Goal: Entertainment & Leisure: Consume media (video, audio)

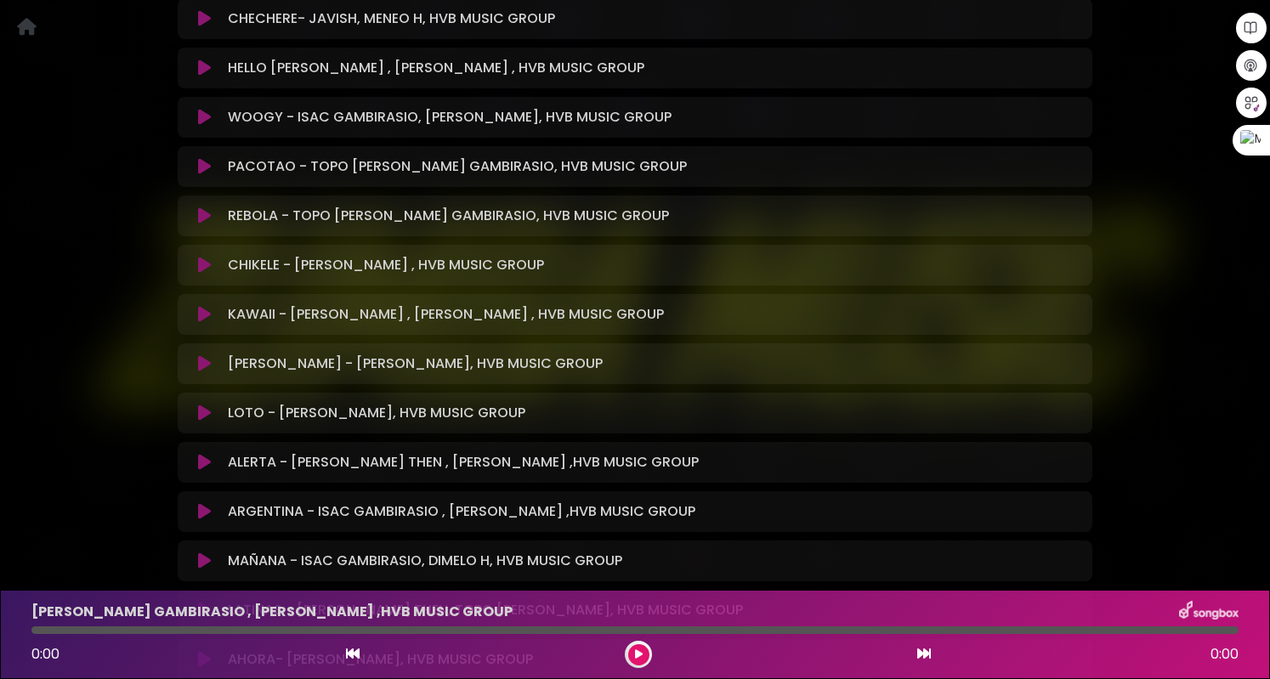
scroll to position [2126, 0]
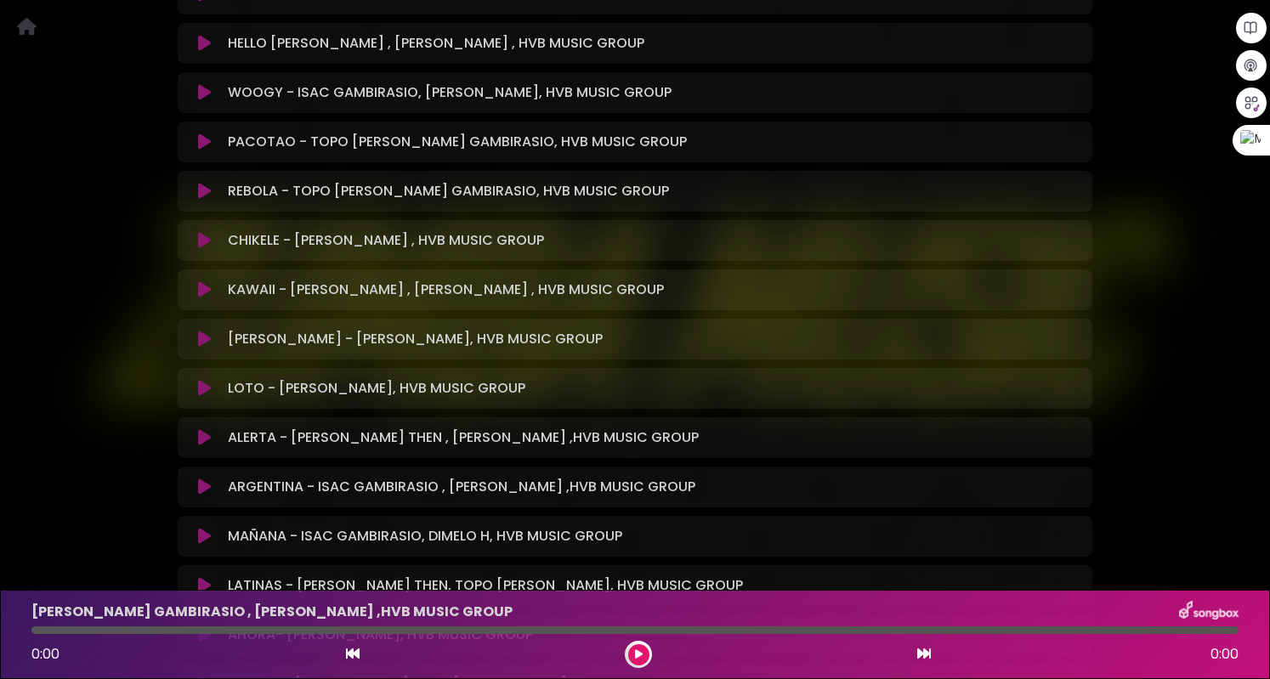
click at [199, 239] on icon at bounding box center [204, 240] width 13 height 17
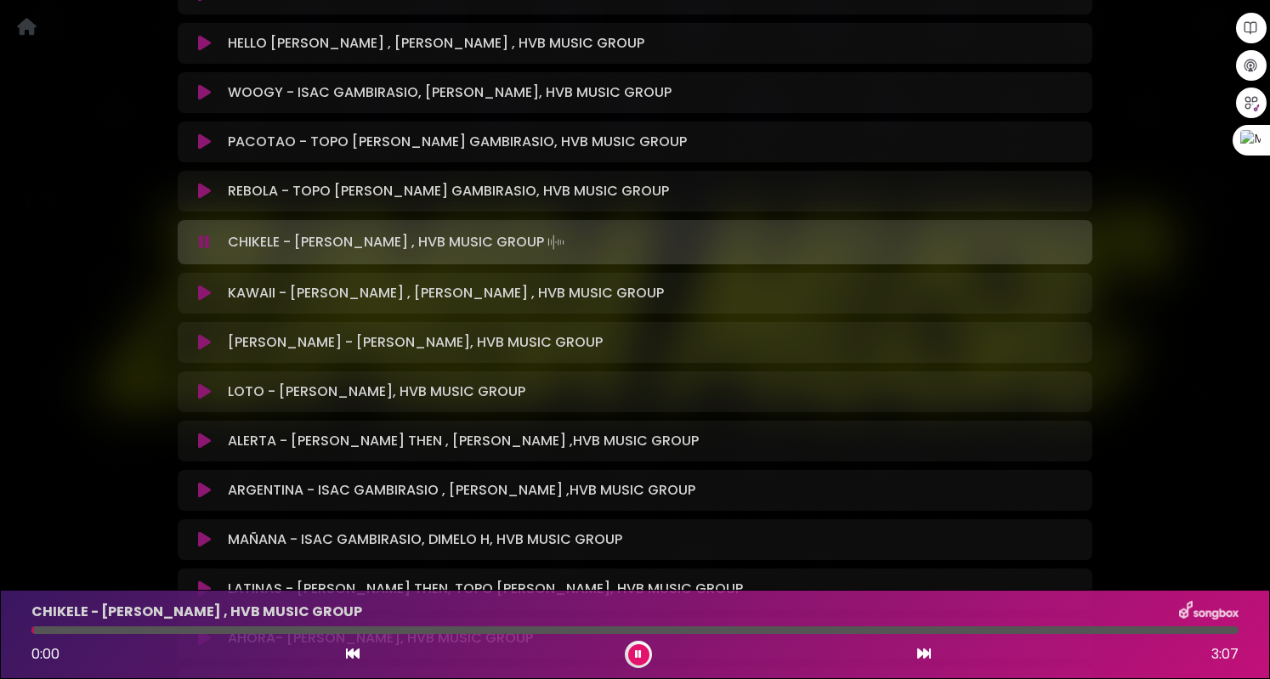
click at [70, 629] on div at bounding box center [635, 631] width 1208 height 8
click at [139, 628] on div at bounding box center [635, 631] width 1208 height 8
click at [212, 630] on div at bounding box center [635, 631] width 1208 height 8
click at [357, 629] on div at bounding box center [635, 631] width 1208 height 8
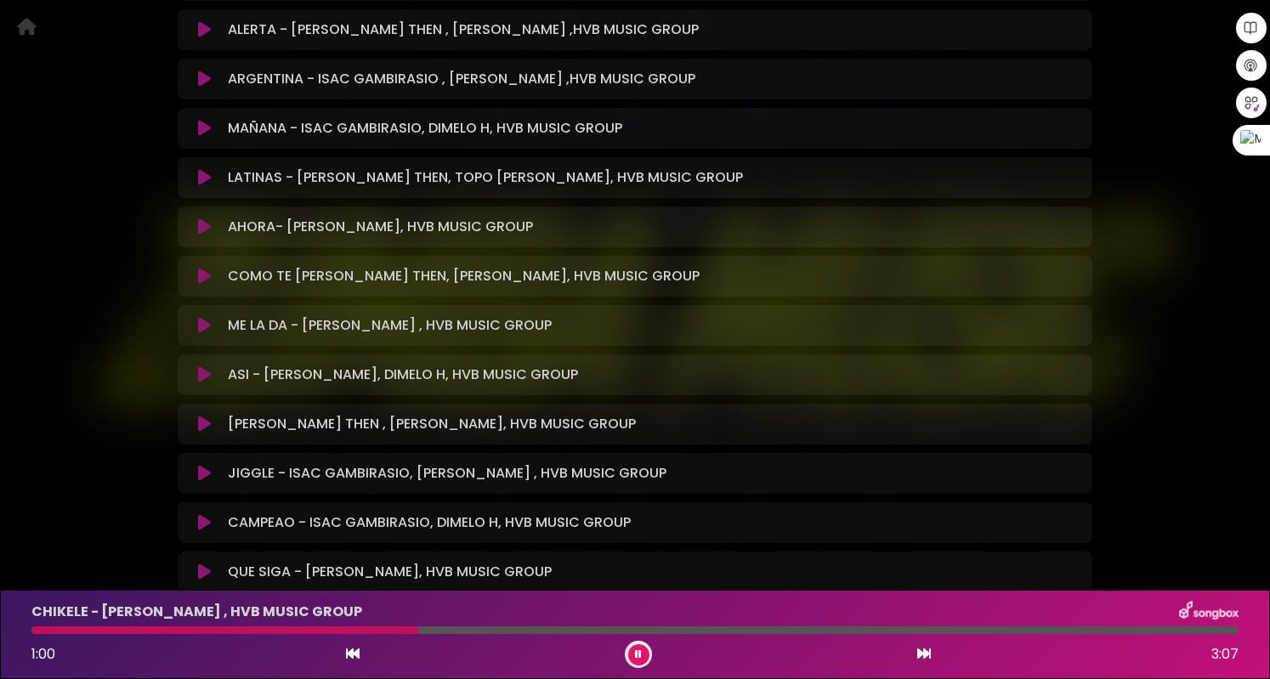
scroll to position [2551, 0]
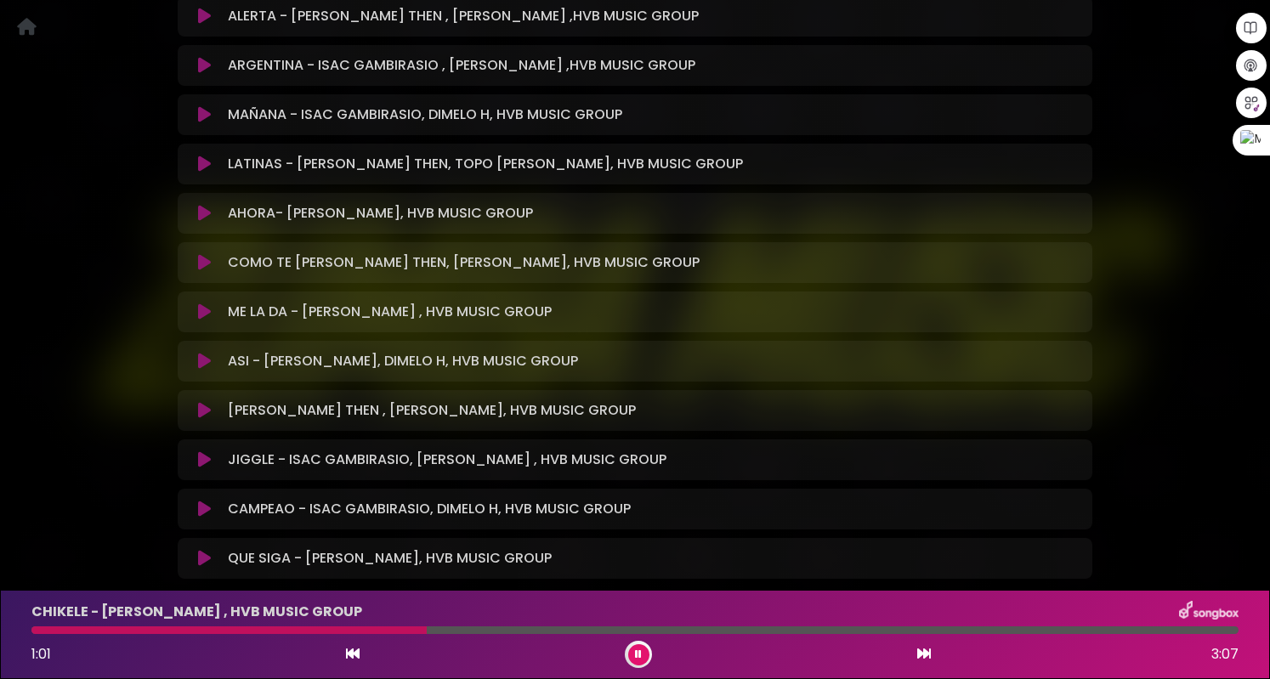
click at [202, 412] on icon at bounding box center [204, 410] width 13 height 17
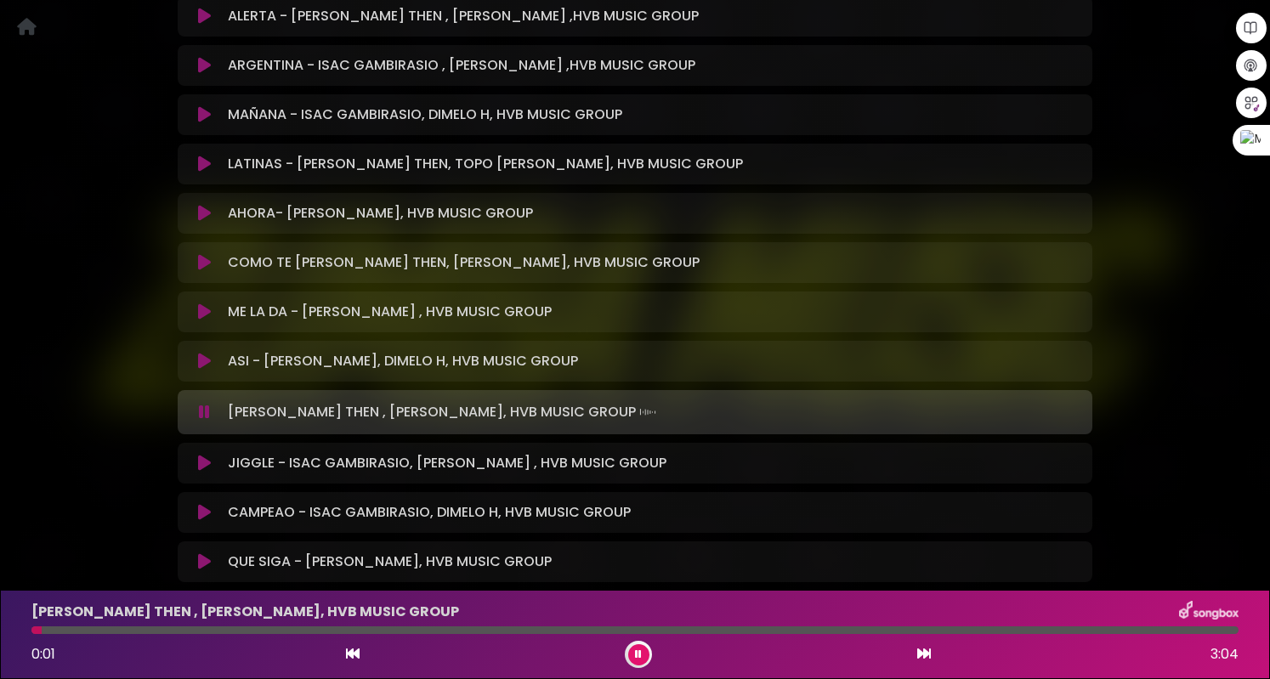
click at [128, 630] on div at bounding box center [635, 631] width 1208 height 8
click at [265, 633] on div at bounding box center [635, 631] width 1208 height 8
click at [185, 460] on div "JIGGLE - ISAC GAMBIRASIO, [PERSON_NAME] , HVB MUSIC GROUP Loading Track..." at bounding box center [635, 463] width 915 height 20
click at [196, 465] on button at bounding box center [204, 463] width 33 height 17
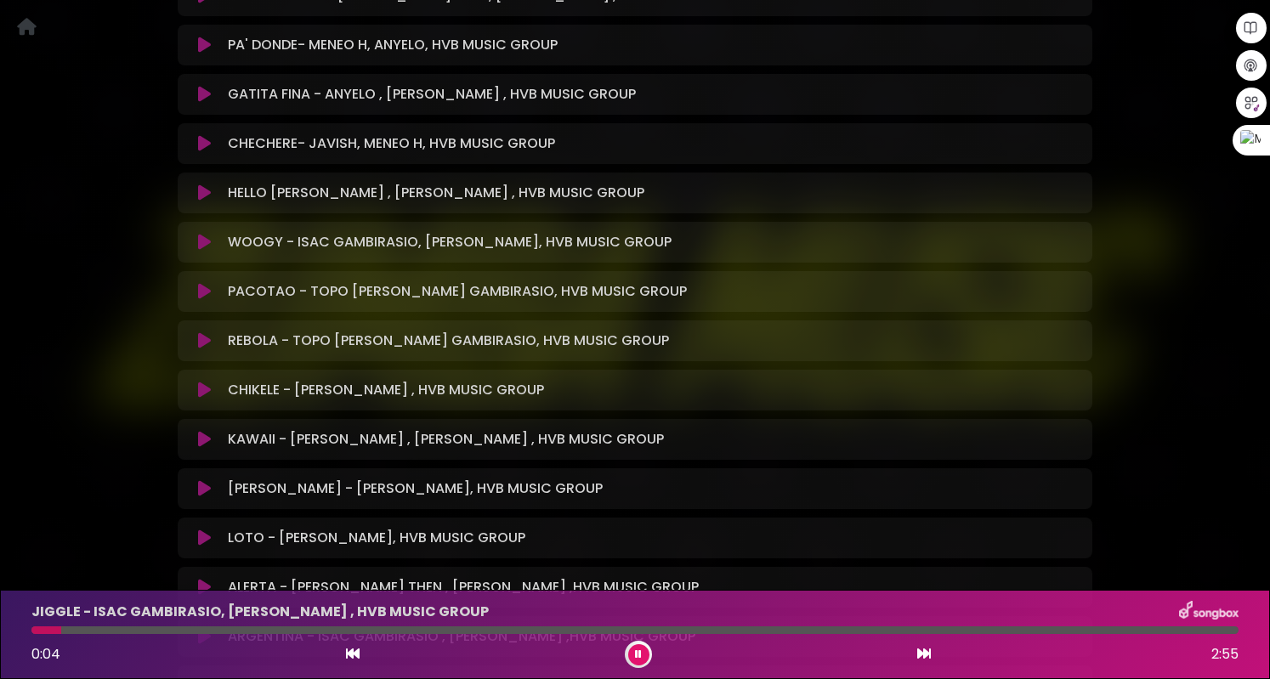
scroll to position [1967, 0]
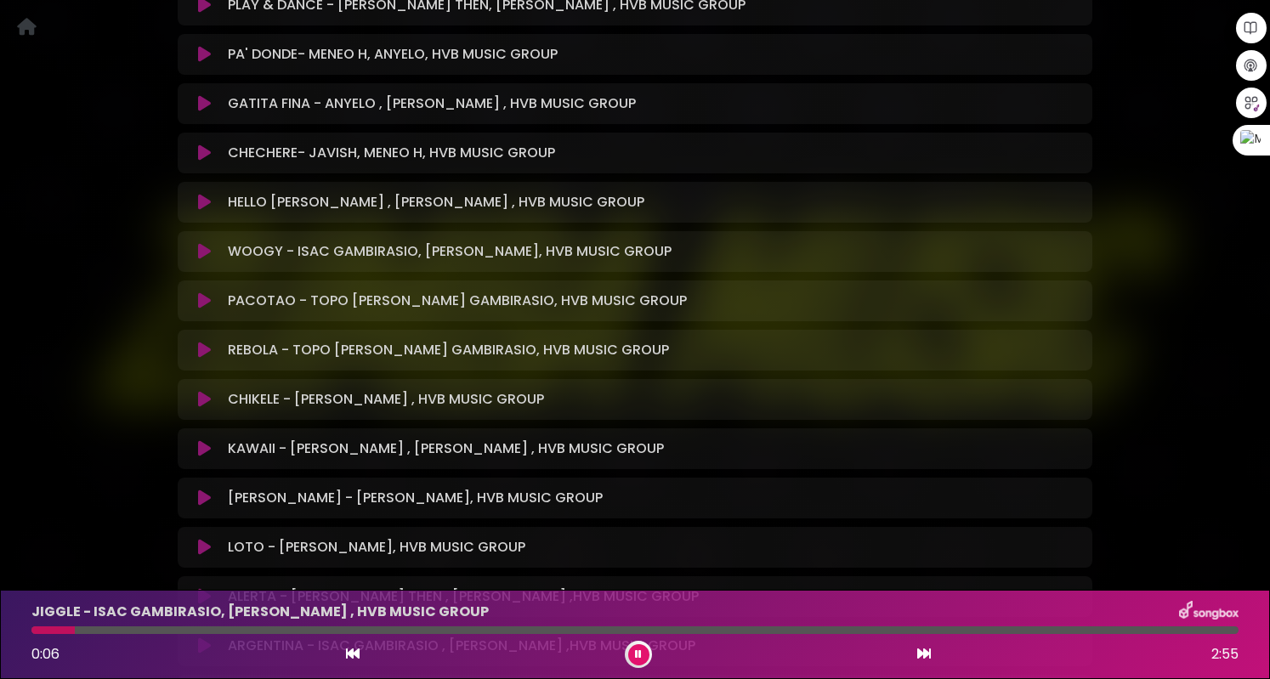
click at [205, 198] on icon at bounding box center [204, 202] width 13 height 17
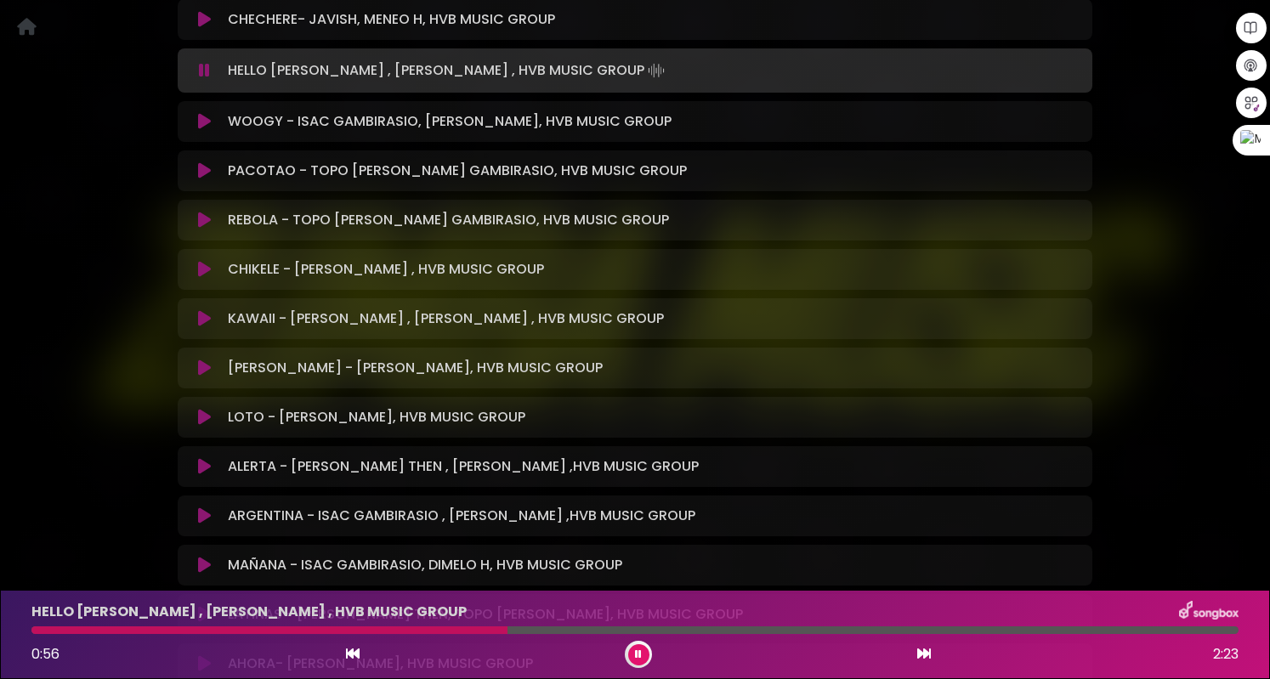
scroll to position [2222, 0]
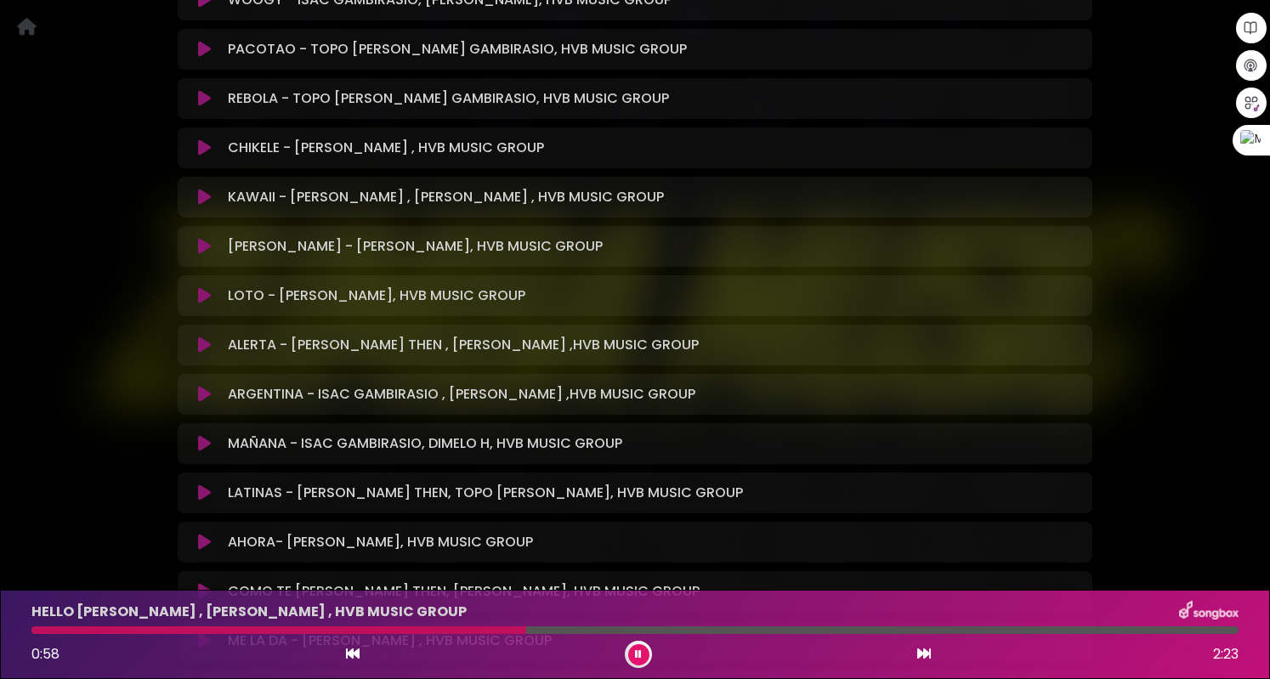
click at [205, 242] on icon at bounding box center [204, 246] width 13 height 17
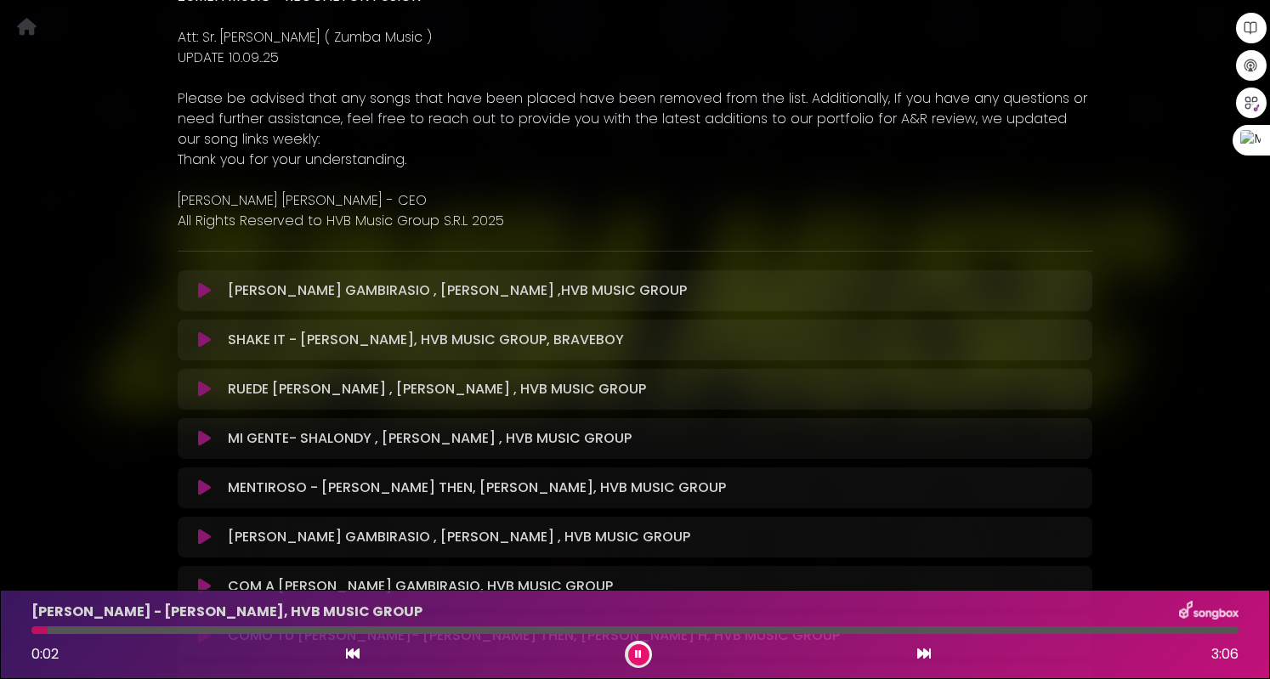
scroll to position [348, 0]
click at [209, 438] on icon at bounding box center [204, 440] width 13 height 17
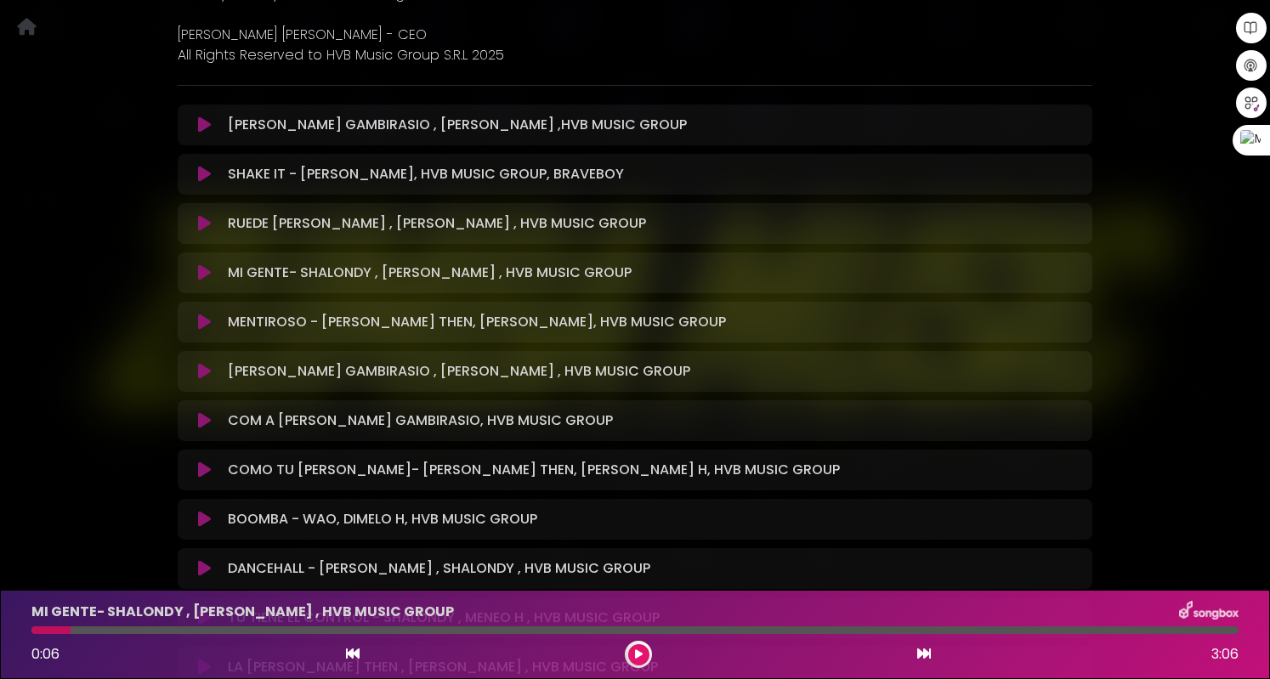
scroll to position [518, 0]
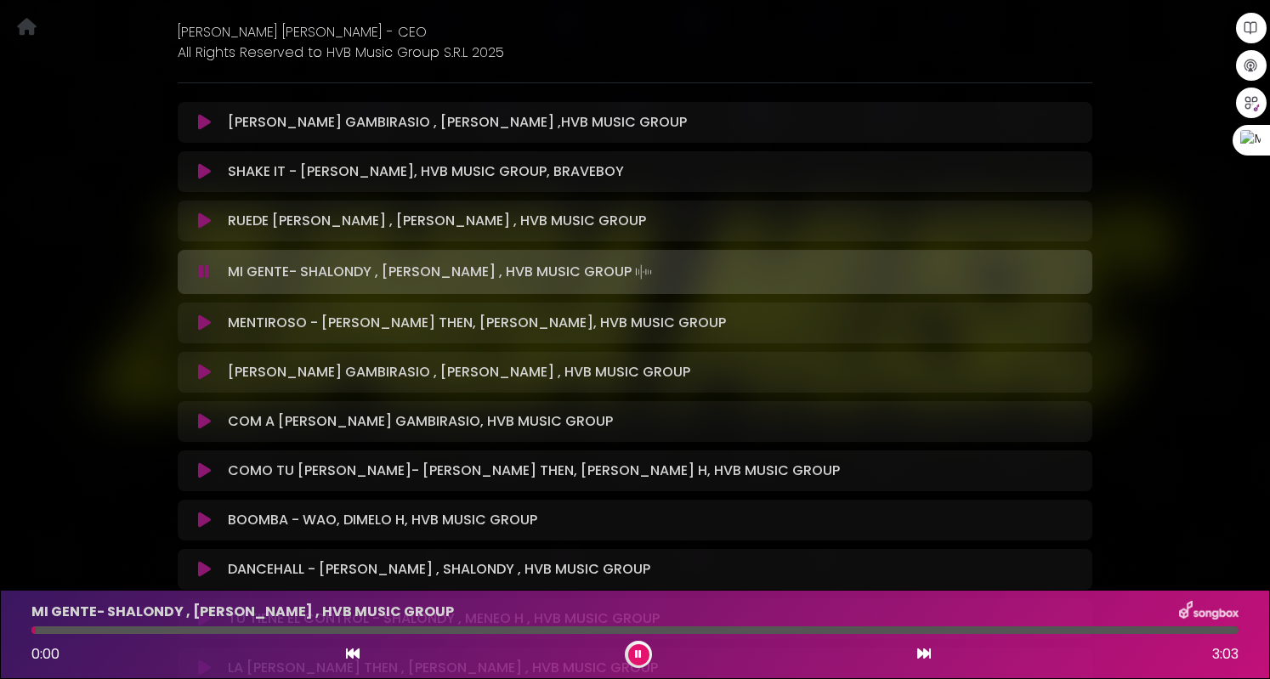
click at [203, 371] on icon at bounding box center [204, 372] width 13 height 17
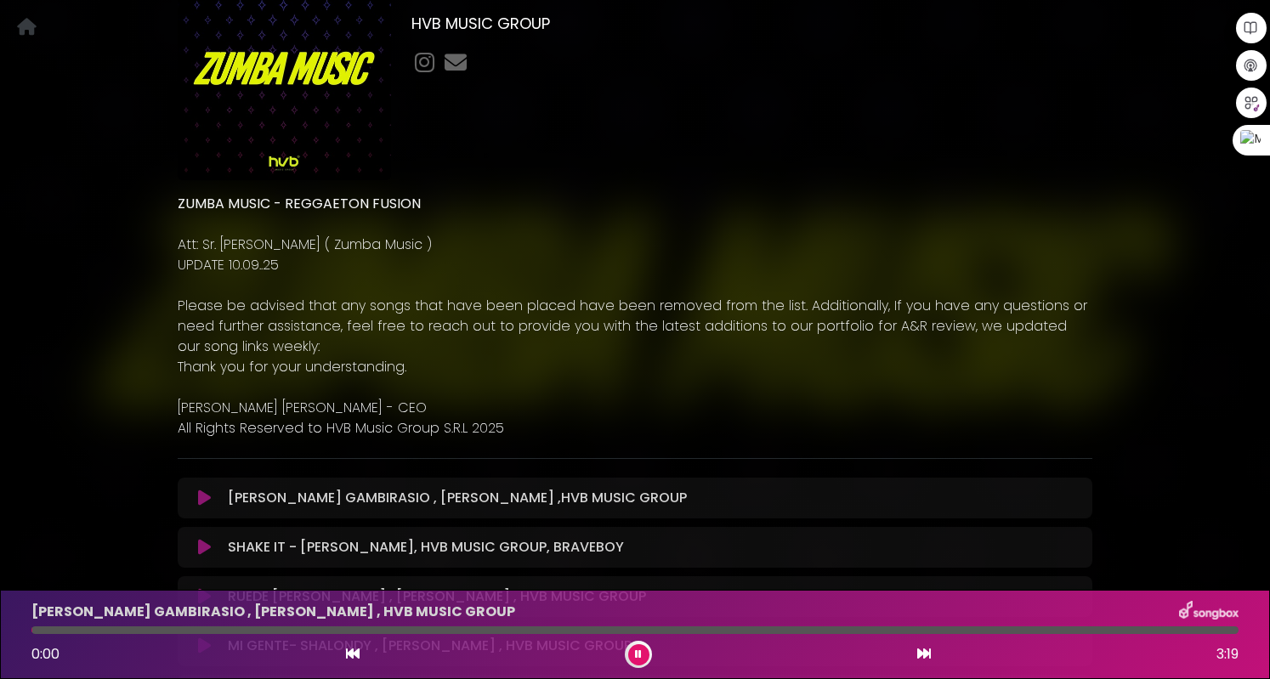
scroll to position [0, 0]
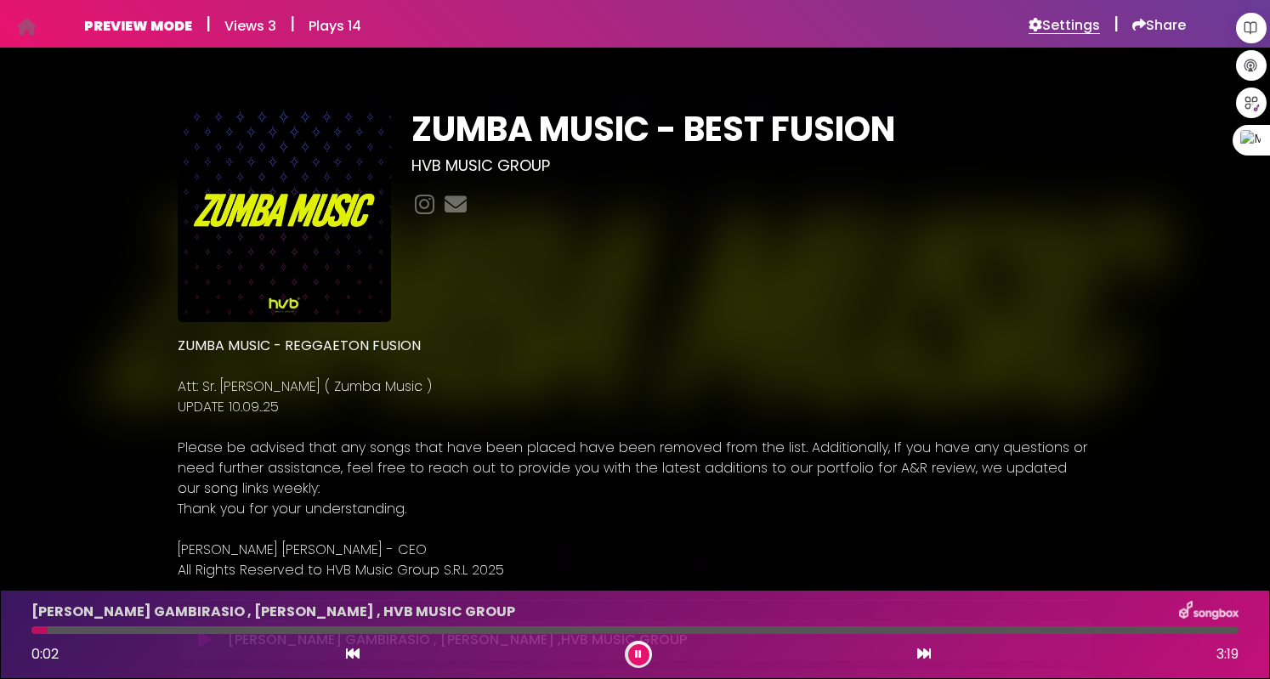
click at [1049, 28] on h6 "Settings" at bounding box center [1064, 25] width 71 height 17
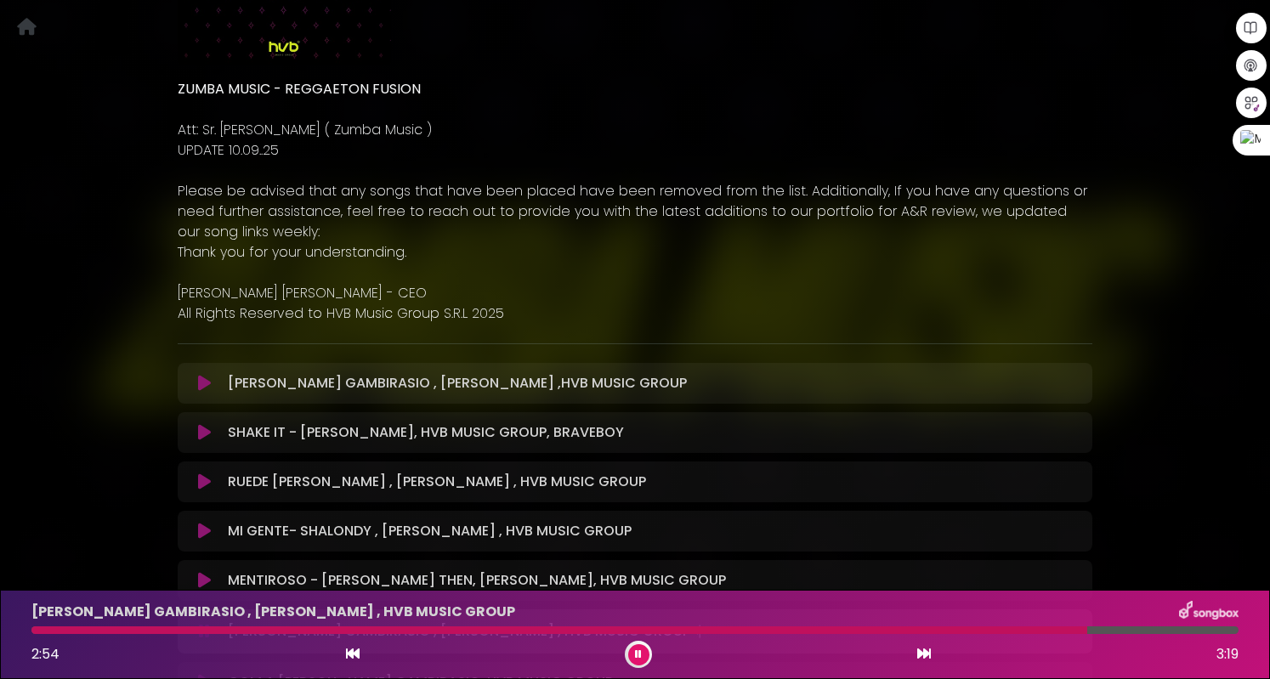
scroll to position [425, 0]
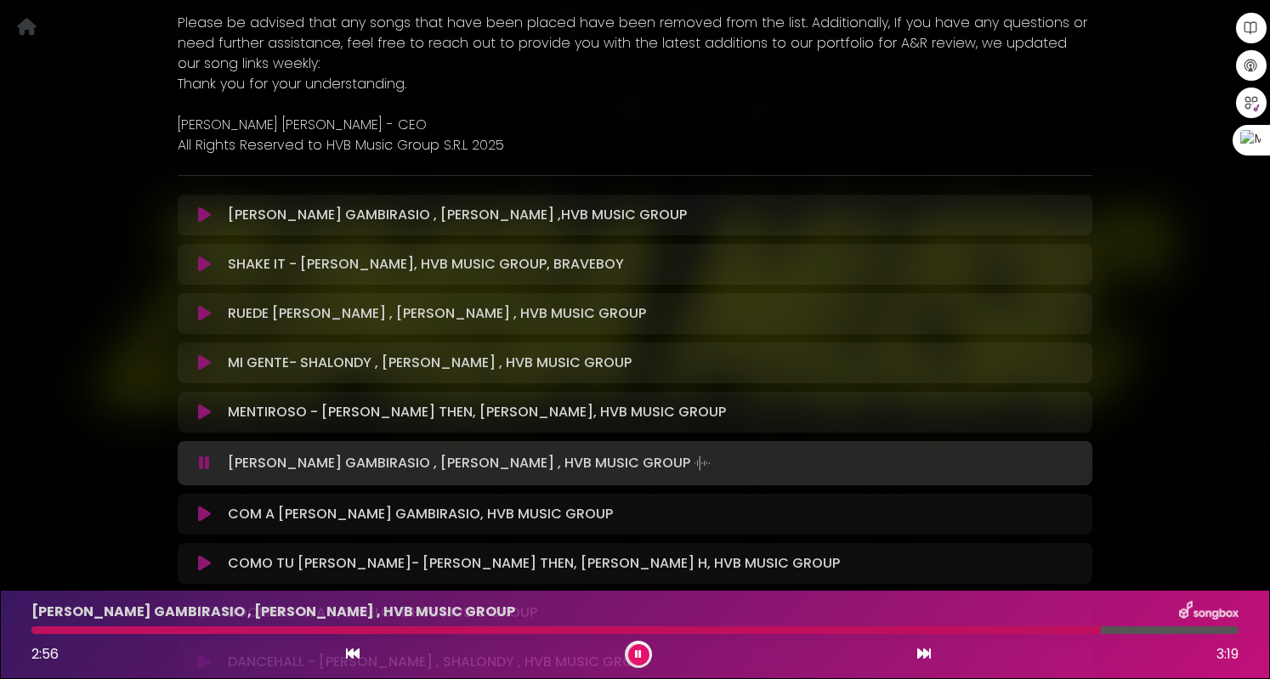
click at [204, 465] on icon at bounding box center [204, 463] width 11 height 17
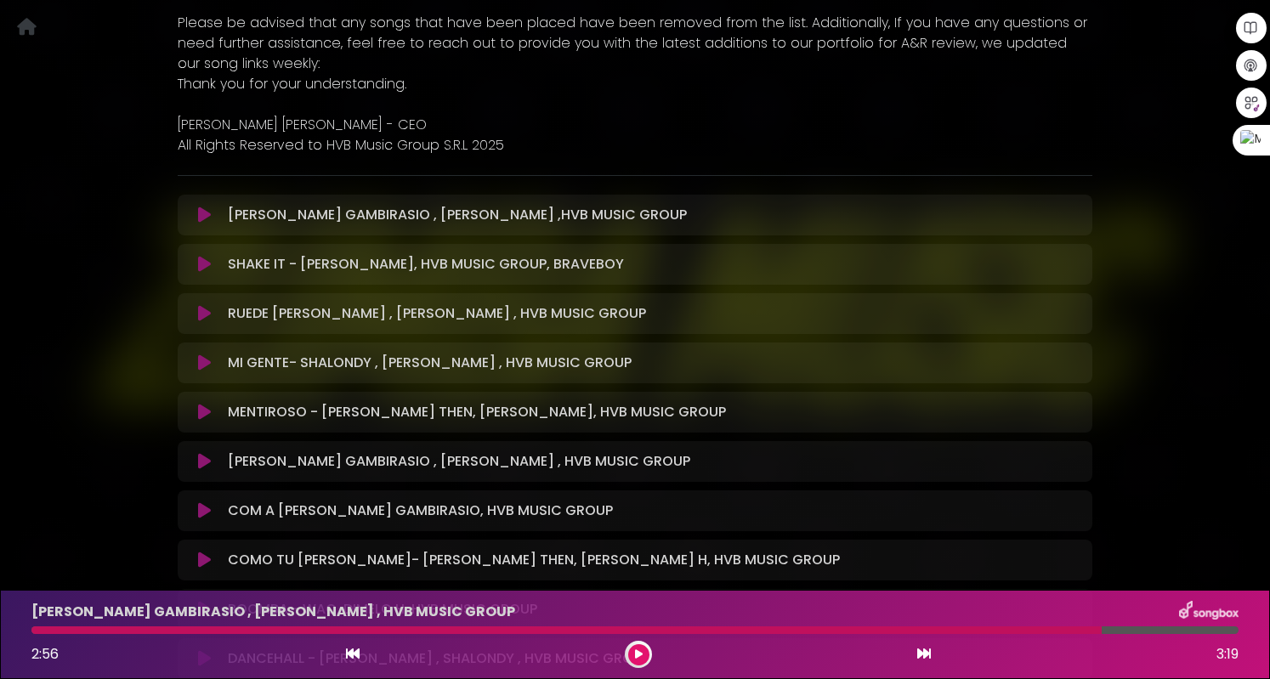
click at [200, 214] on icon at bounding box center [204, 215] width 13 height 17
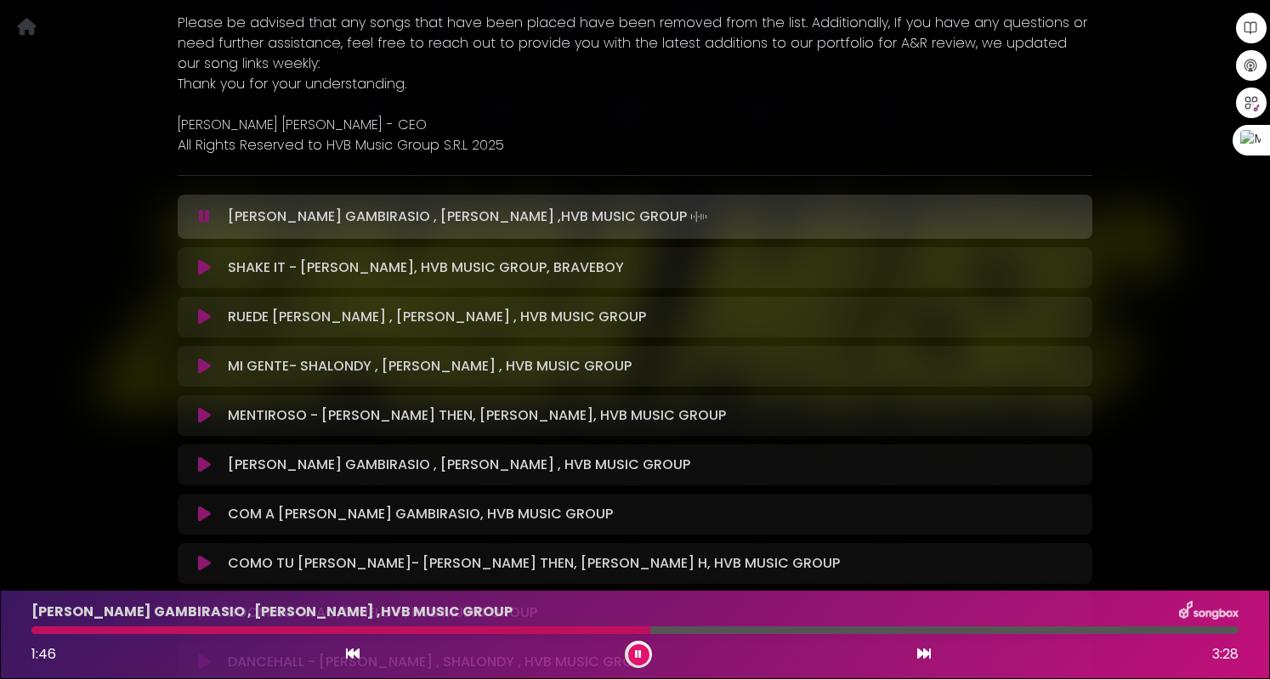
click at [642, 656] on button at bounding box center [638, 655] width 21 height 21
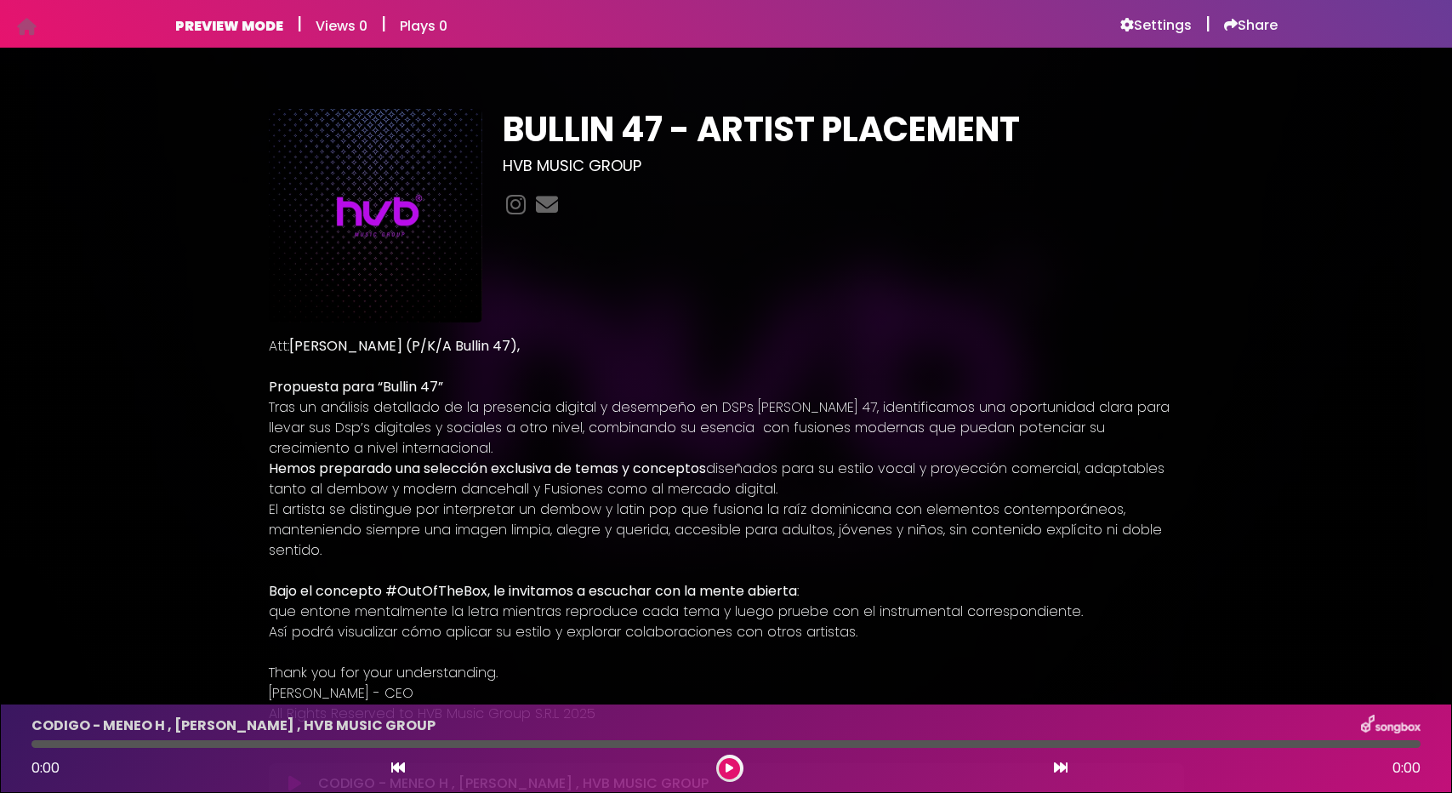
click at [1158, 21] on h6 "Settings" at bounding box center [1155, 25] width 71 height 17
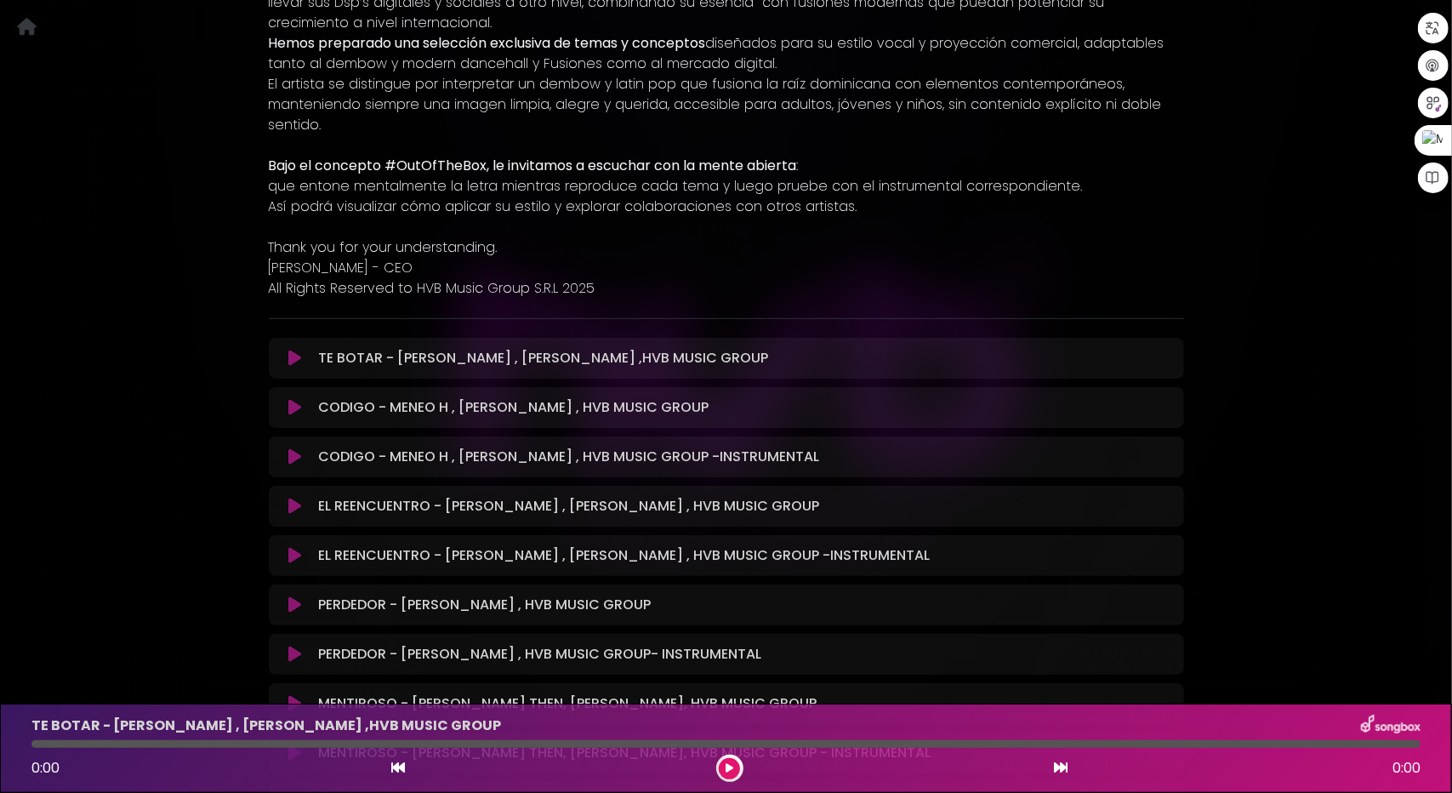
click at [295, 361] on icon at bounding box center [294, 358] width 13 height 17
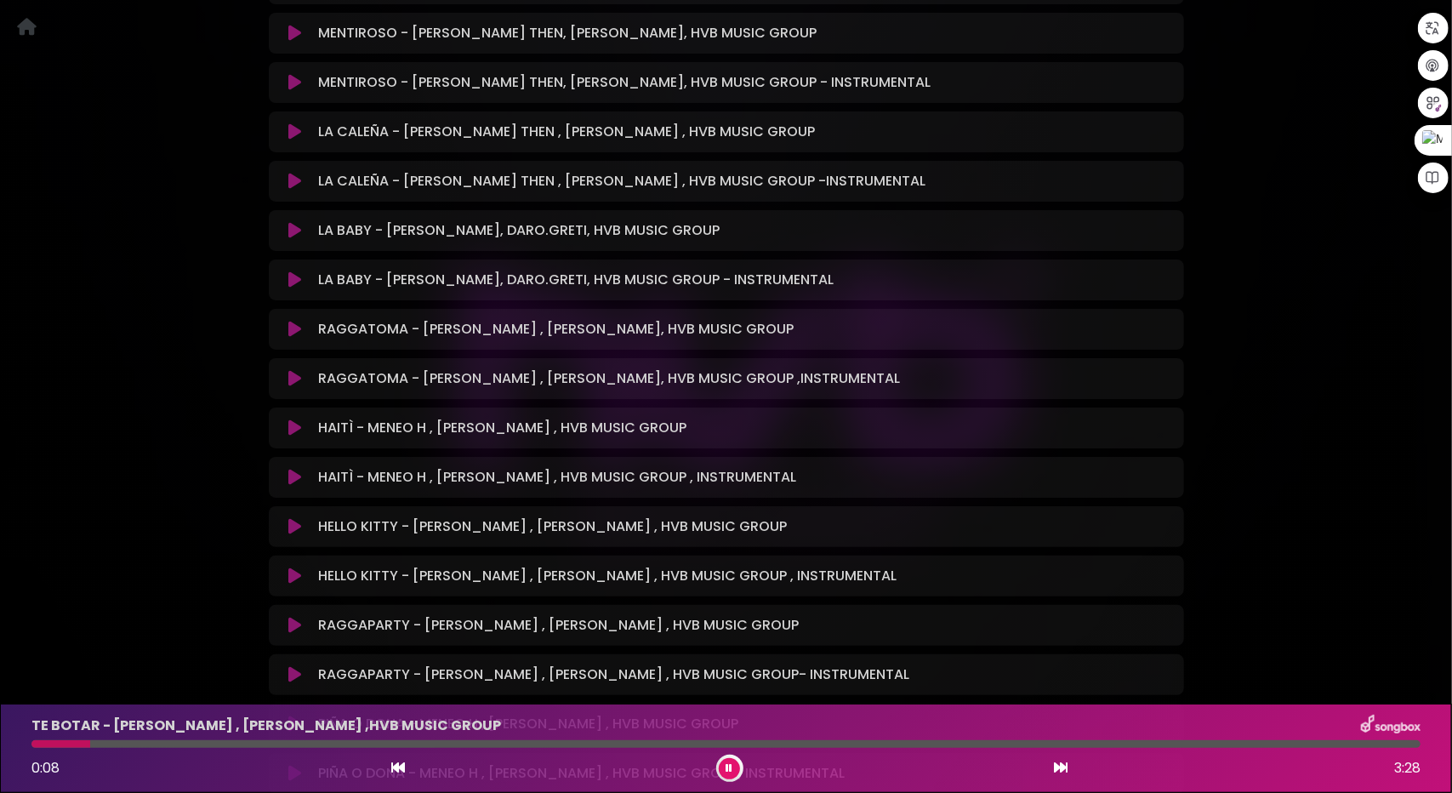
scroll to position [1105, 0]
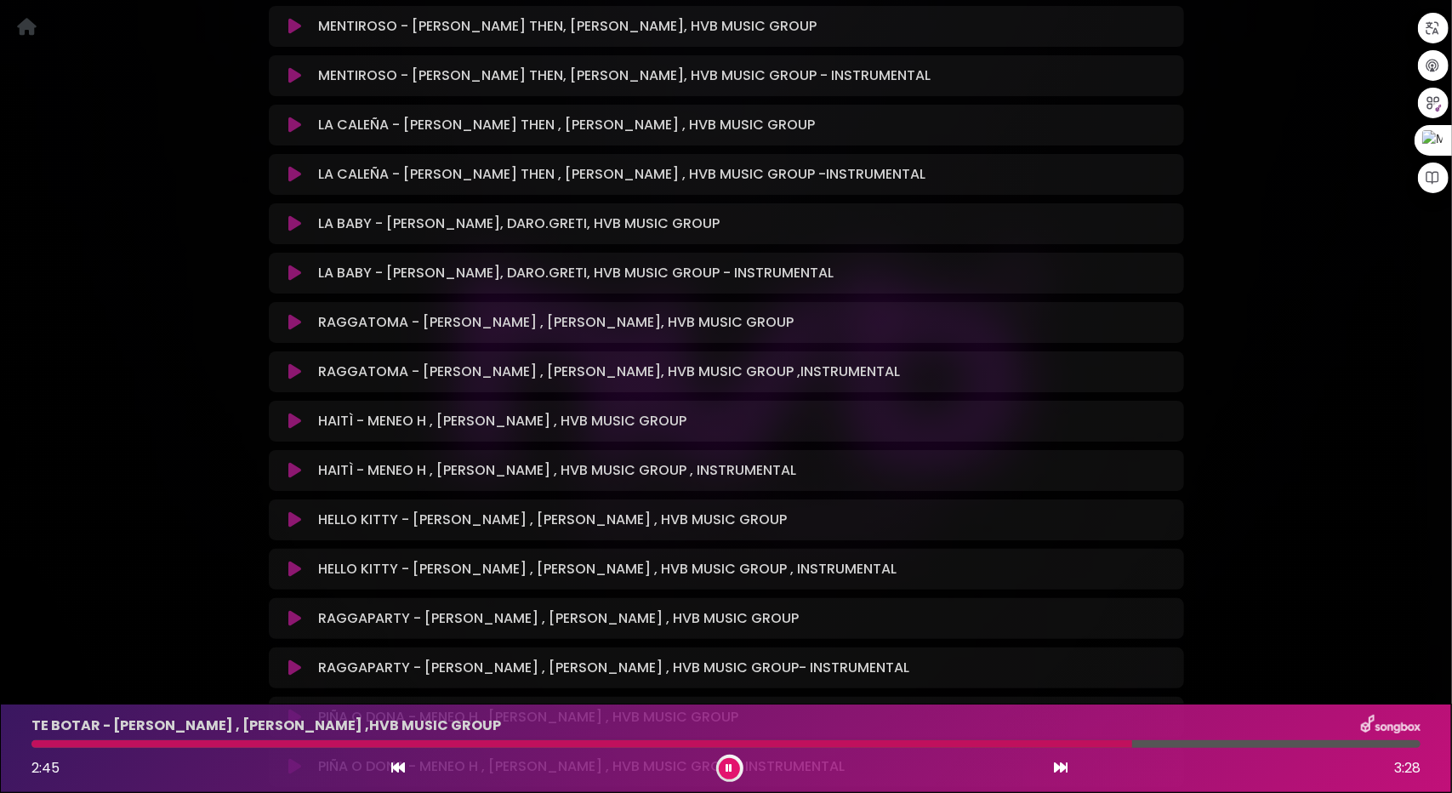
click at [729, 775] on button at bounding box center [729, 768] width 21 height 21
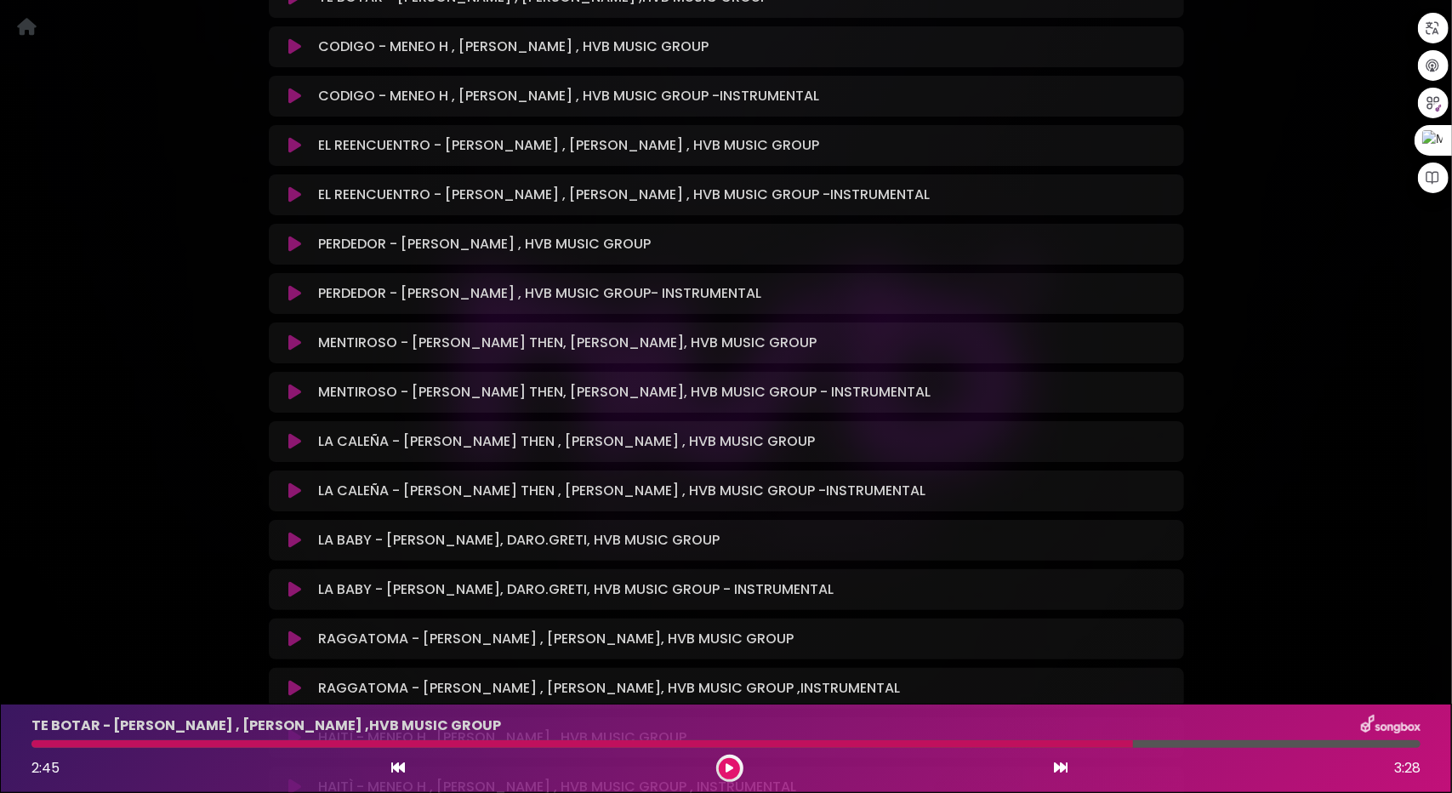
scroll to position [677, 0]
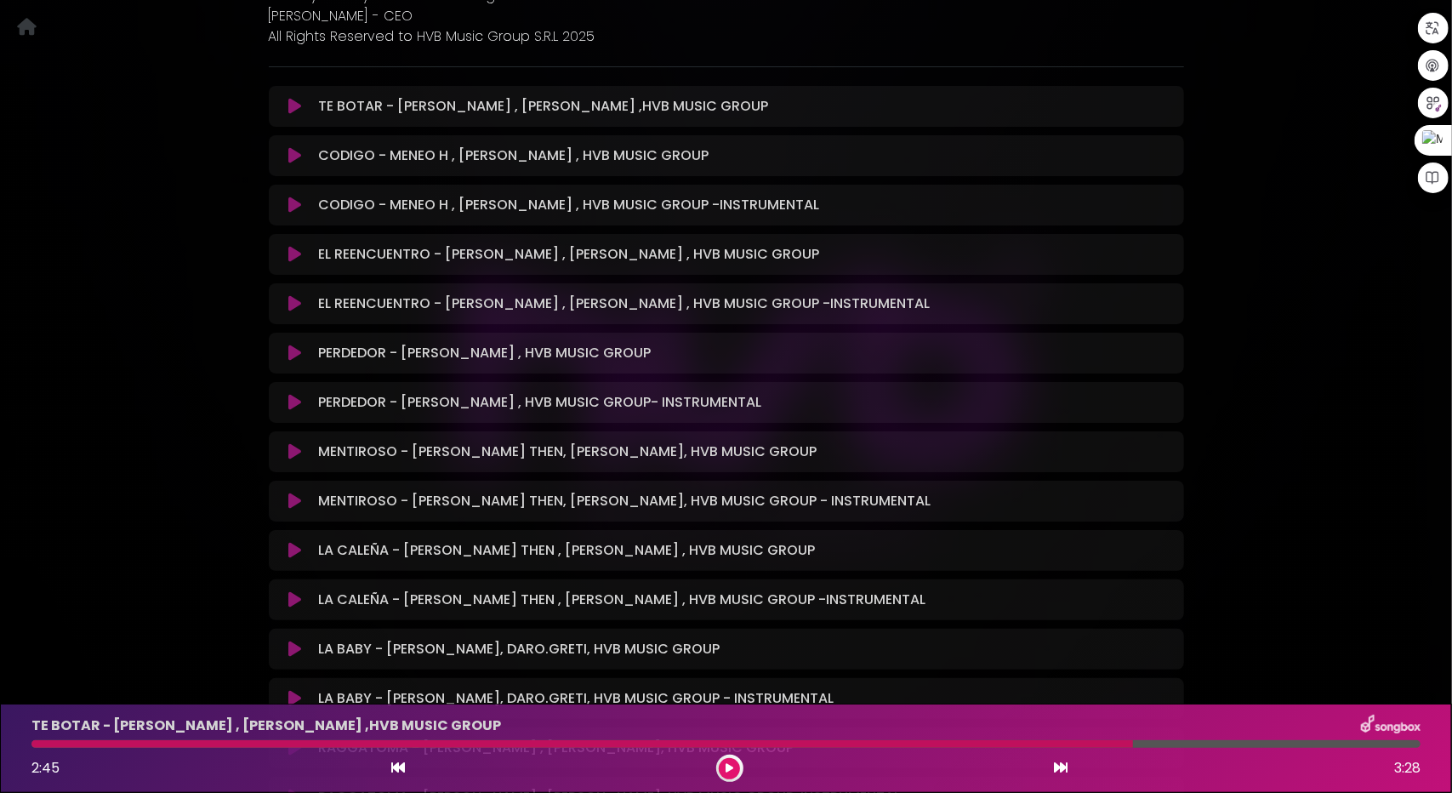
click at [291, 161] on icon at bounding box center [294, 155] width 13 height 17
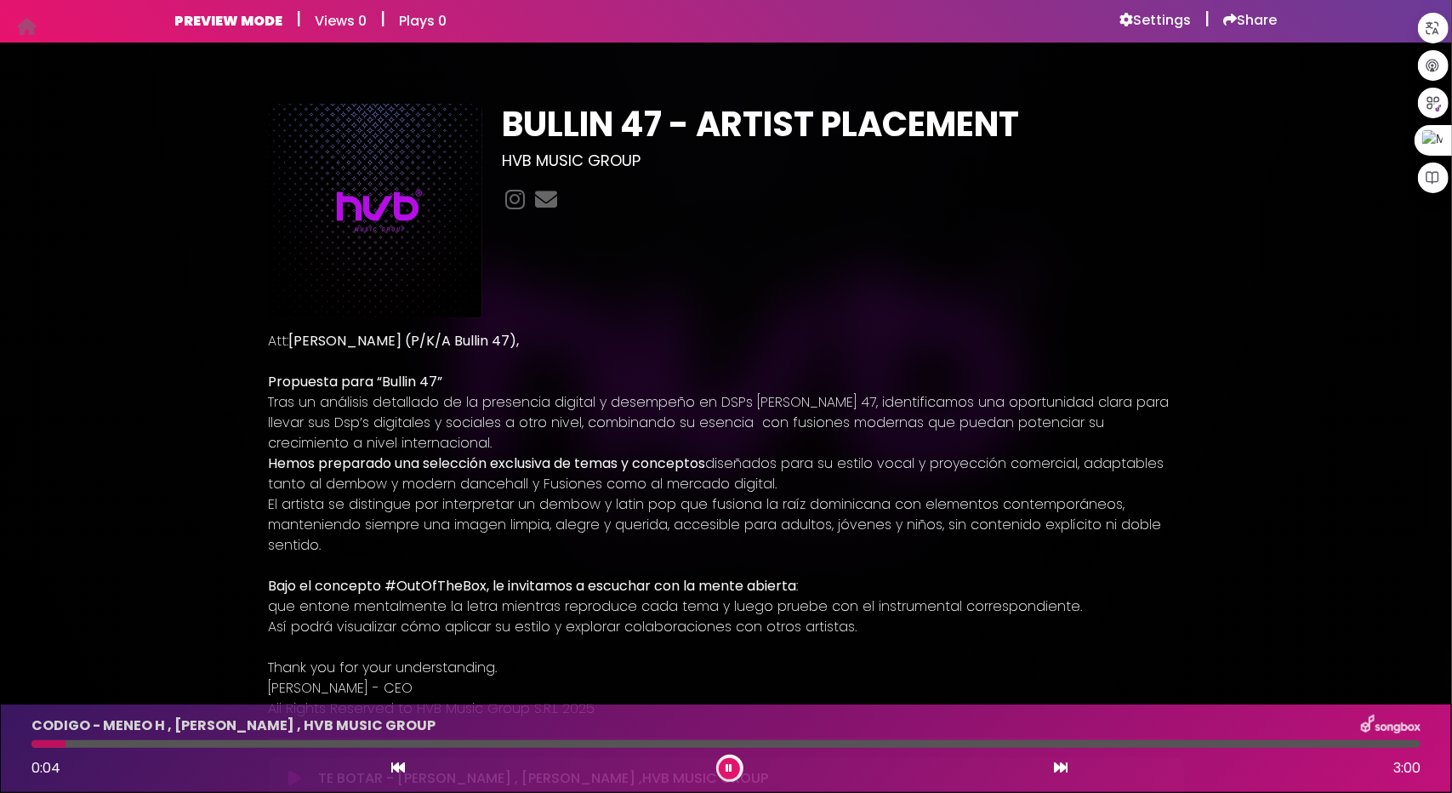
scroll to position [0, 0]
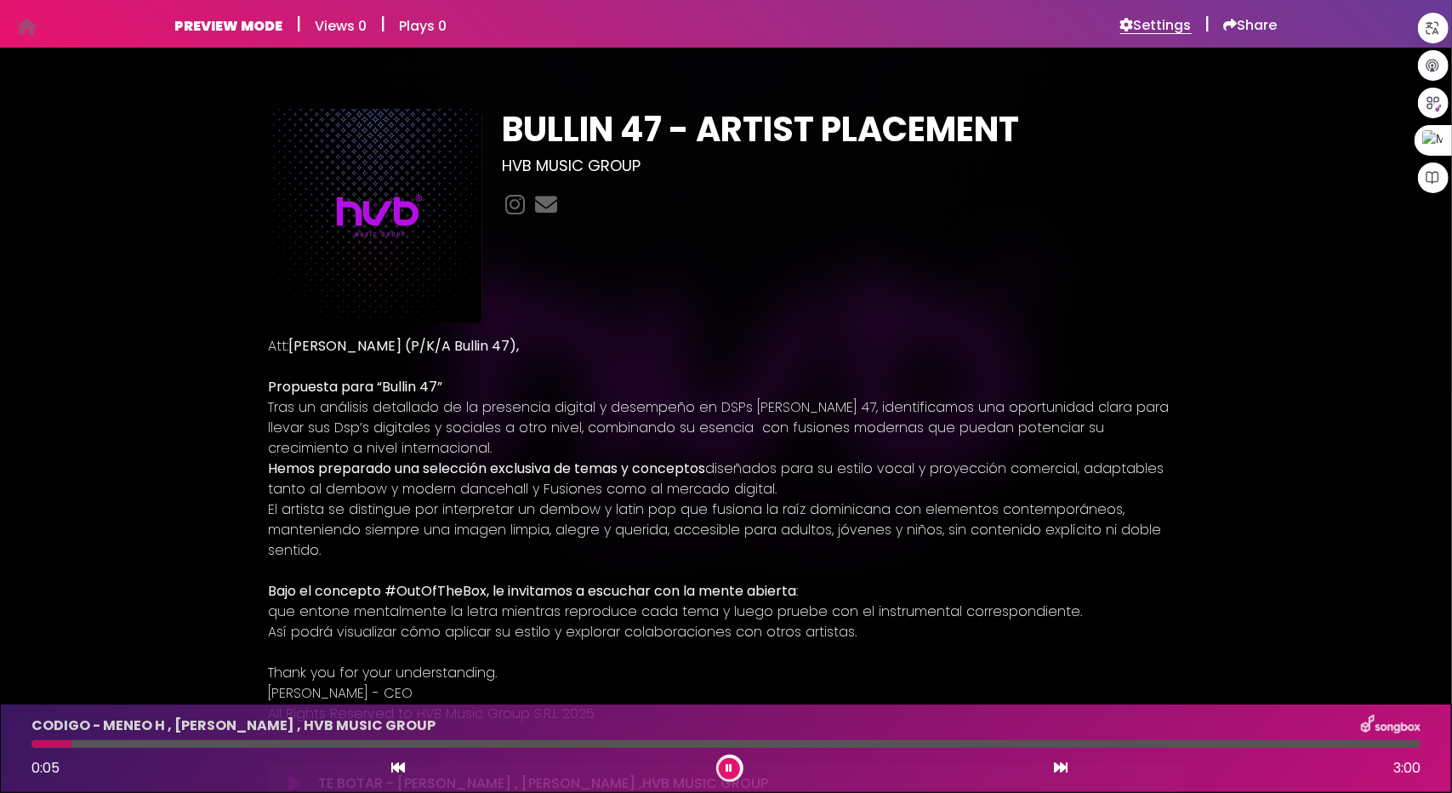
click at [1155, 20] on h6 "Settings" at bounding box center [1155, 25] width 71 height 17
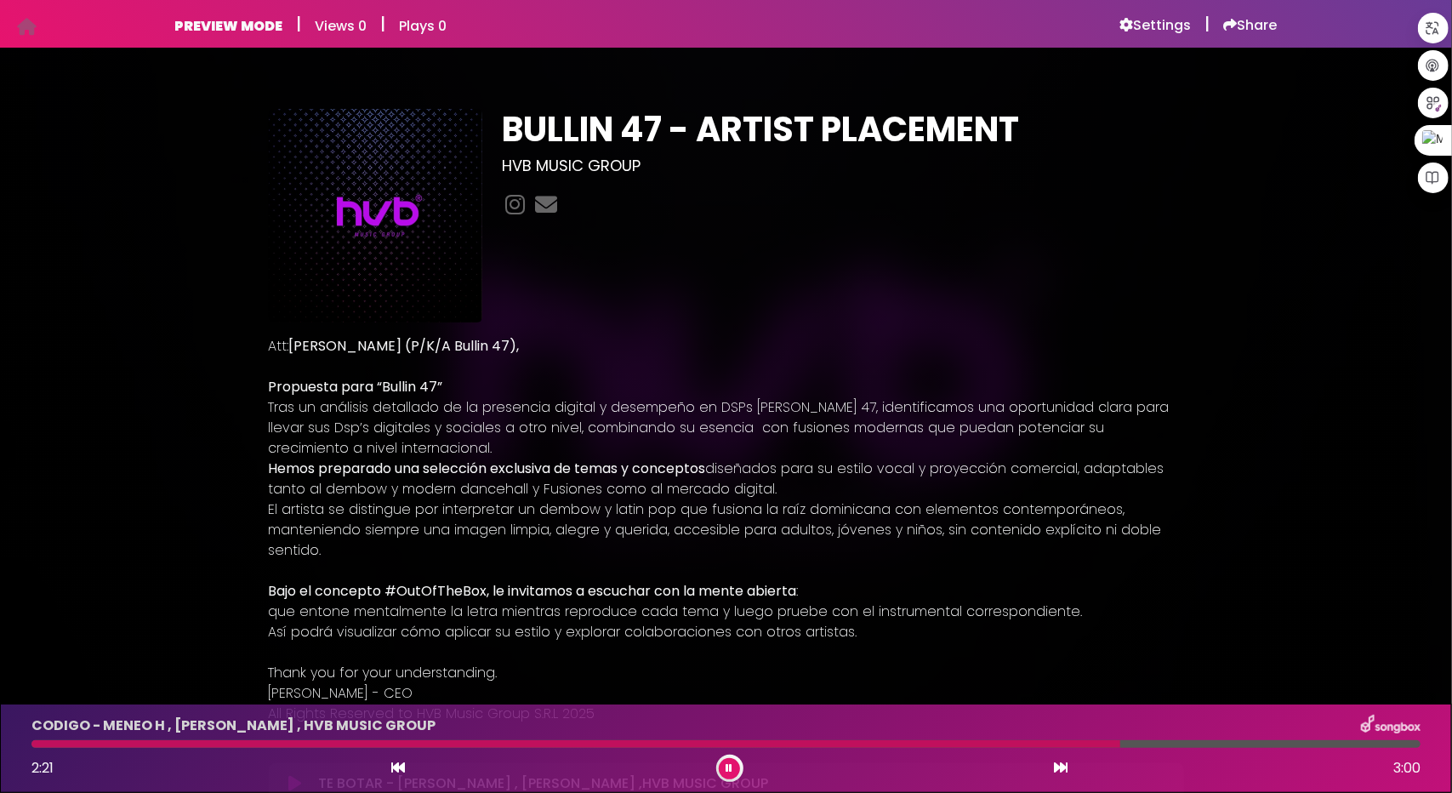
click at [729, 764] on icon at bounding box center [729, 768] width 7 height 10
click at [1163, 32] on h6 "Settings" at bounding box center [1155, 25] width 71 height 17
